Goal: Information Seeking & Learning: Learn about a topic

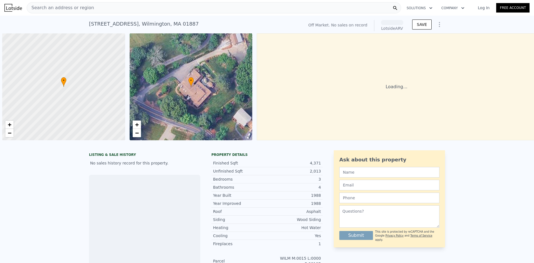
scroll to position [0, 2]
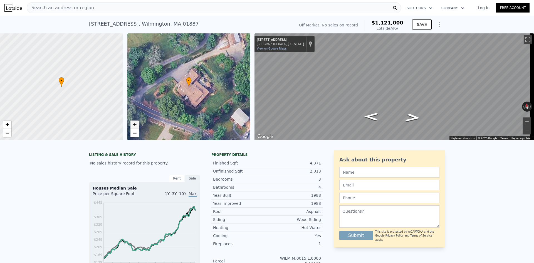
click at [133, 124] on span "+" at bounding box center [135, 124] width 4 height 7
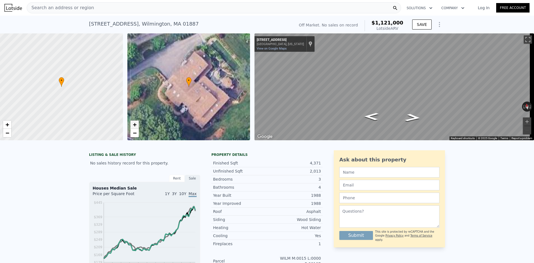
click at [133, 124] on span "+" at bounding box center [135, 124] width 4 height 7
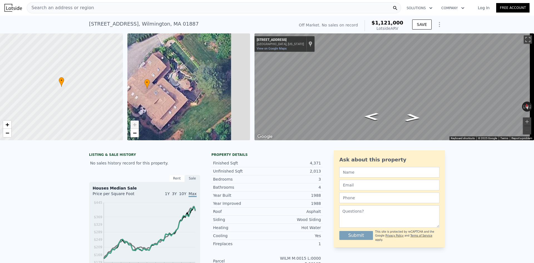
drag, startPoint x: 224, startPoint y: 103, endPoint x: 181, endPoint y: 105, distance: 42.9
click at [181, 105] on div "• + −" at bounding box center [188, 86] width 123 height 107
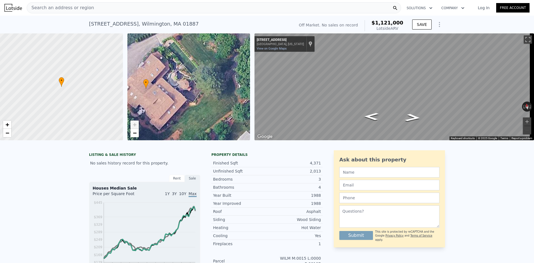
click at [135, 125] on span "+" at bounding box center [135, 124] width 4 height 7
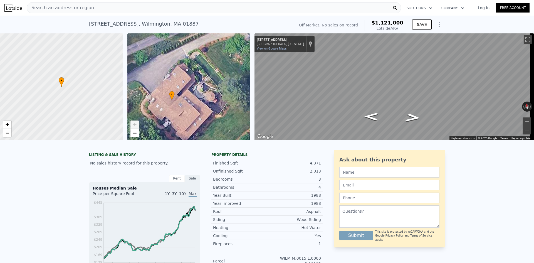
drag, startPoint x: 155, startPoint y: 87, endPoint x: 181, endPoint y: 99, distance: 28.5
click at [181, 99] on div "• + −" at bounding box center [188, 86] width 123 height 107
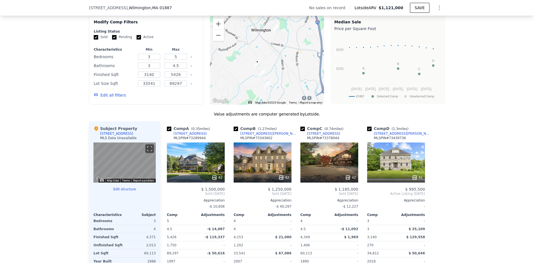
scroll to position [473, 0]
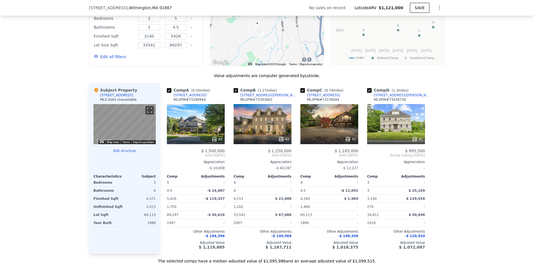
click at [188, 112] on div "42" at bounding box center [196, 124] width 58 height 40
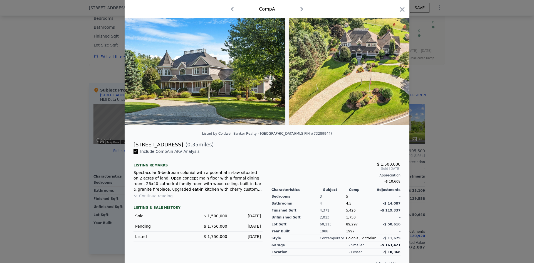
scroll to position [33, 0]
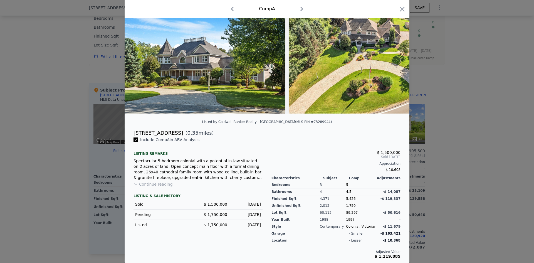
click at [0, 189] on div at bounding box center [267, 131] width 534 height 263
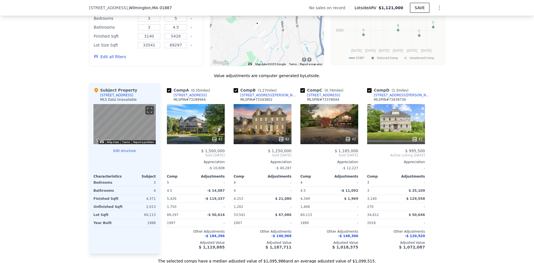
click at [333, 133] on div "42" at bounding box center [329, 124] width 58 height 40
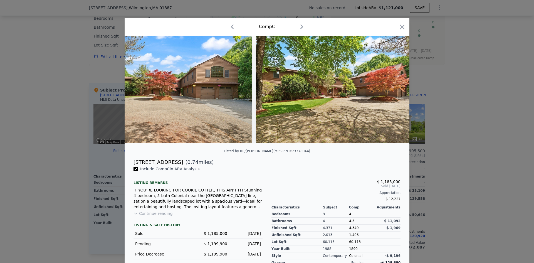
scroll to position [0, 6714]
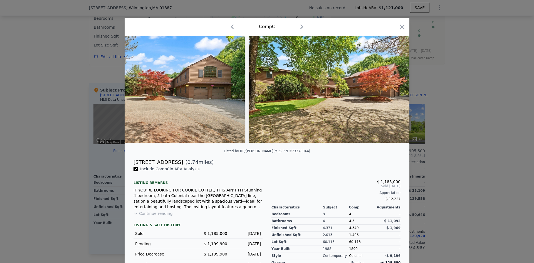
click at [138, 216] on button "Continue reading" at bounding box center [153, 214] width 39 height 6
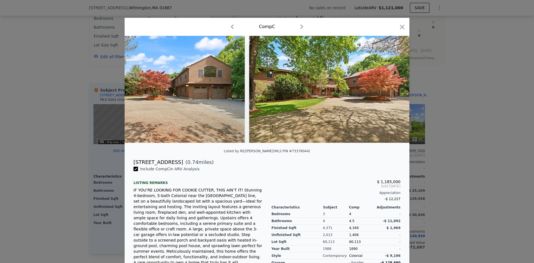
scroll to position [28, 0]
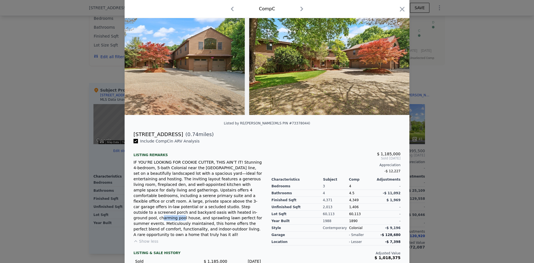
drag, startPoint x: 203, startPoint y: 208, endPoint x: 221, endPoint y: 209, distance: 18.1
click at [221, 209] on div "IF YOU’RE LOOKING FOR COOKIE CUTTER, THIS AIN’T IT! Stunning 4-bedroom, 5-bath …" at bounding box center [198, 198] width 129 height 78
